Goal: Task Accomplishment & Management: Manage account settings

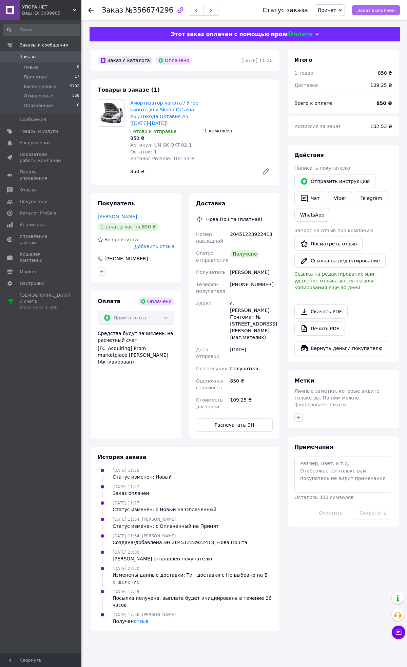
click at [368, 12] on span "Заказ выполнен" at bounding box center [376, 10] width 38 height 5
click at [37, 78] on span "Принятые" at bounding box center [35, 77] width 23 height 6
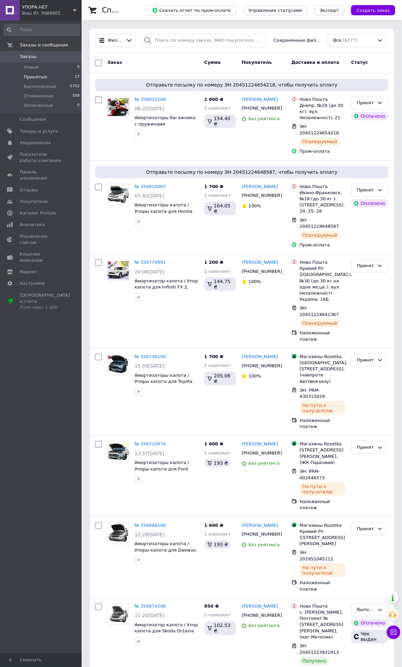
click at [37, 77] on span "Принятые" at bounding box center [35, 77] width 23 height 6
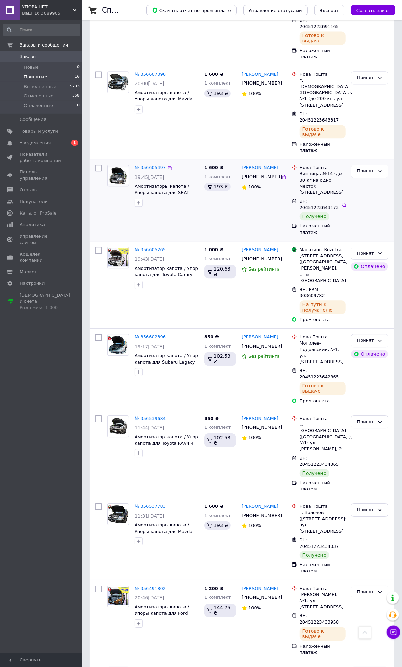
scroll to position [677, 0]
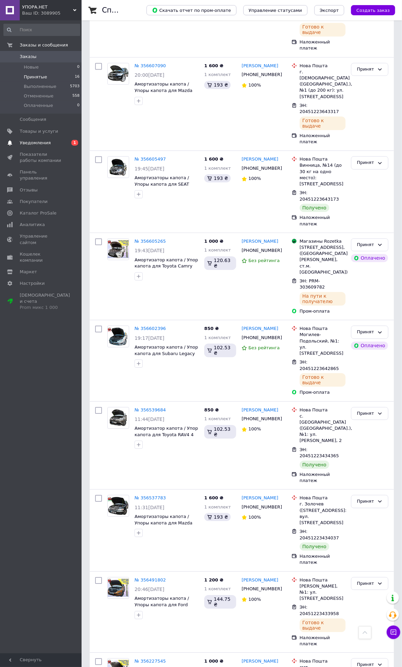
click at [40, 142] on span "Уведомления" at bounding box center [35, 143] width 31 height 6
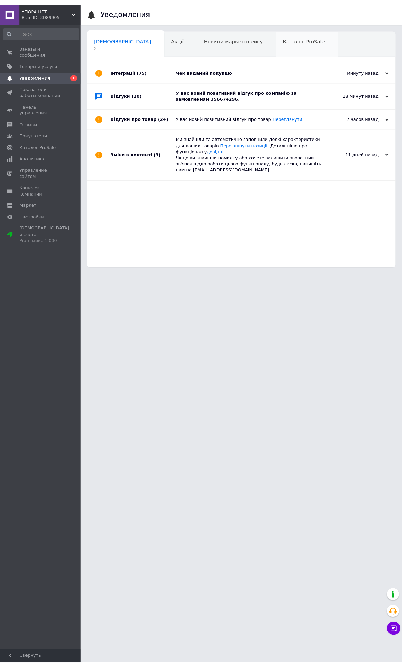
scroll to position [0, 3]
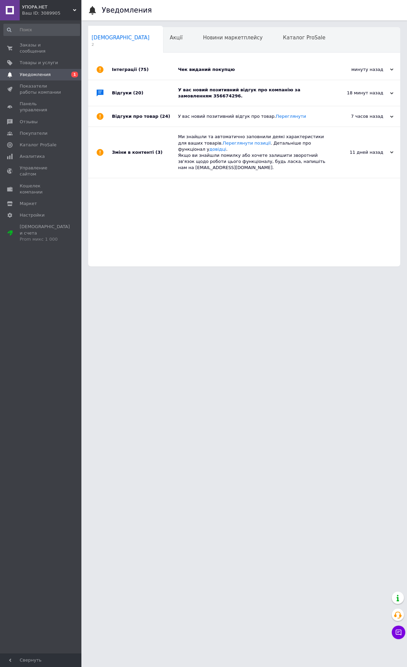
click at [250, 69] on div "Чек виданий покупцю" at bounding box center [252, 70] width 148 height 6
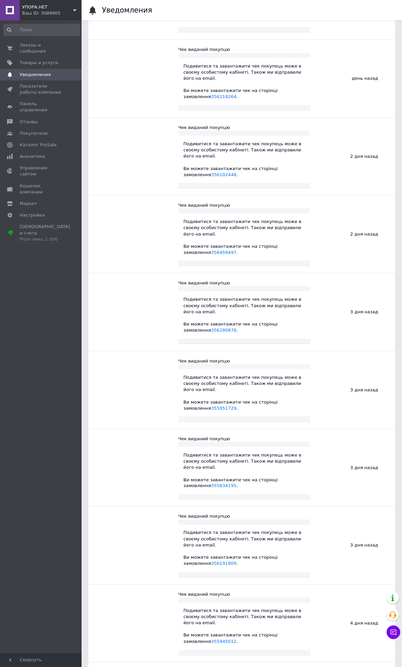
scroll to position [0, 0]
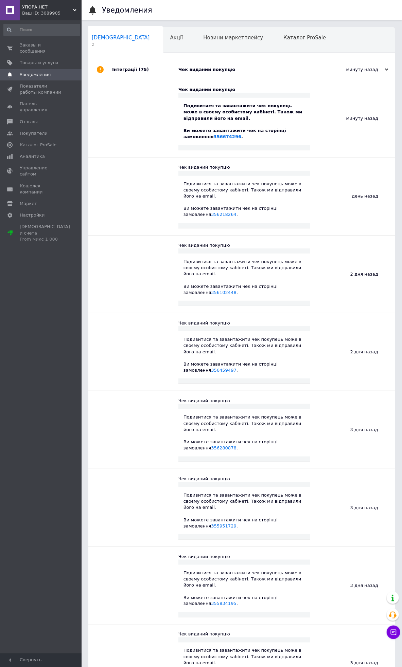
click at [280, 63] on div "Чек виданий покупцю" at bounding box center [249, 69] width 142 height 20
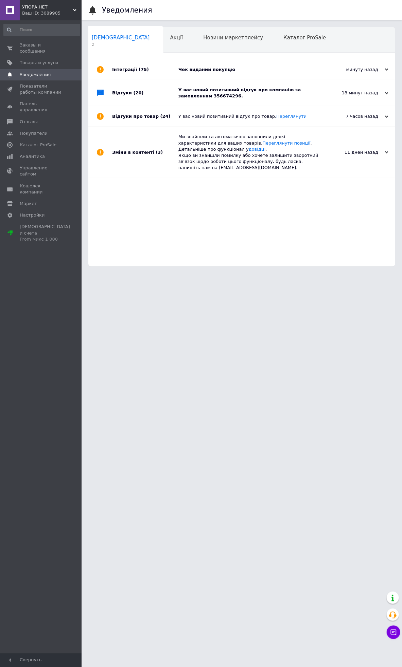
click at [325, 92] on div "18 минут назад" at bounding box center [354, 93] width 68 height 6
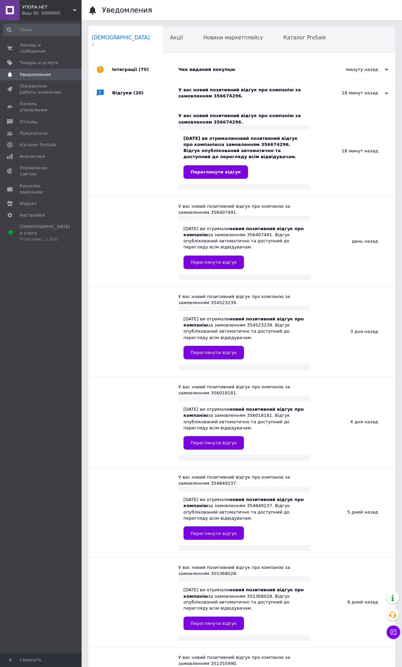
drag, startPoint x: 317, startPoint y: 133, endPoint x: 325, endPoint y: 134, distance: 8.3
click at [318, 133] on div "18 минут назад" at bounding box center [352, 151] width 85 height 90
